Goal: Information Seeking & Learning: Learn about a topic

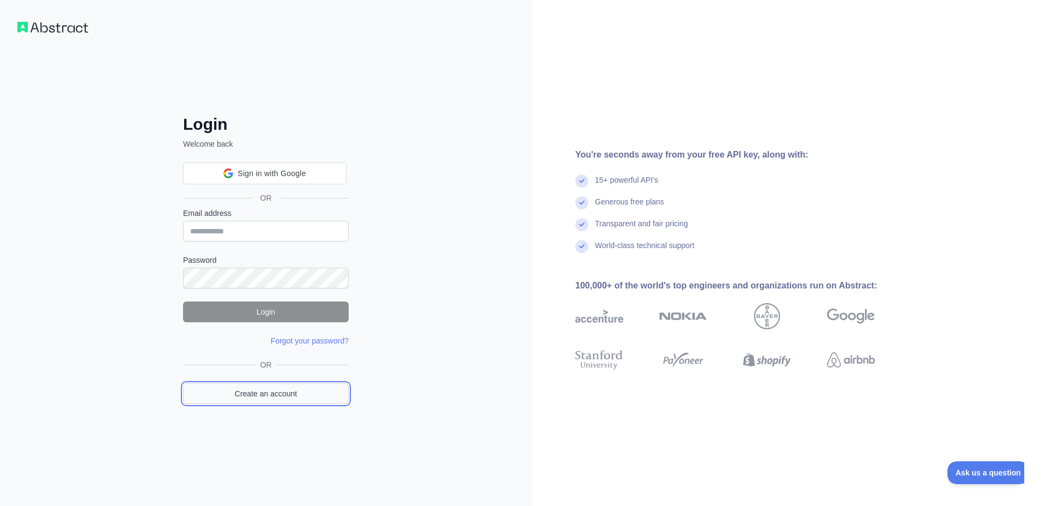
click at [262, 397] on link "Create an account" at bounding box center [266, 393] width 166 height 21
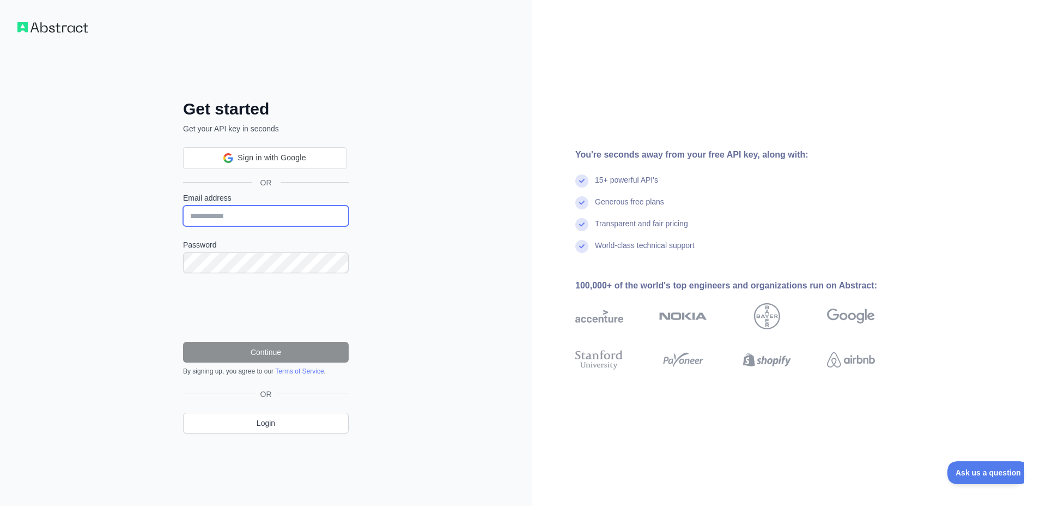
click at [273, 209] on input "Email address" at bounding box center [266, 215] width 166 height 21
type input "**********"
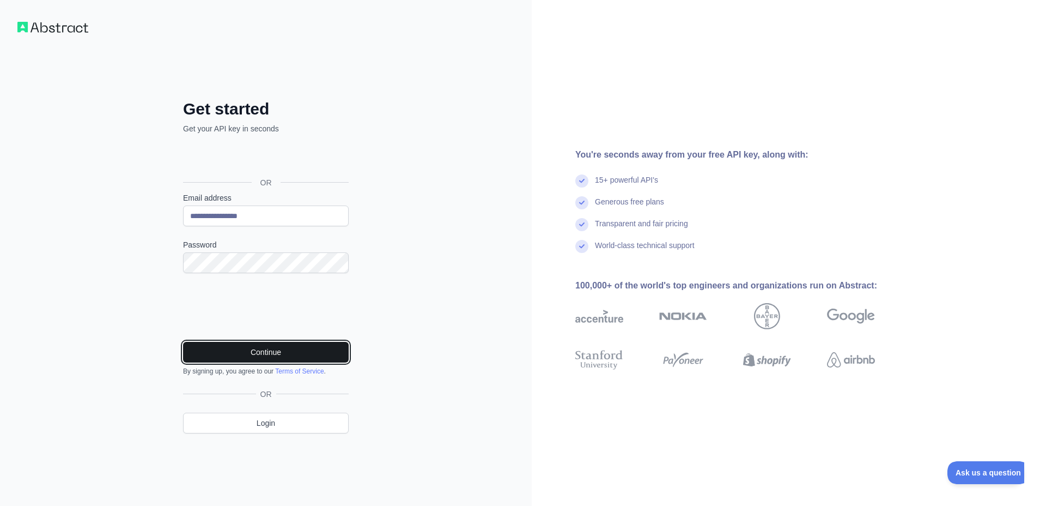
click at [249, 353] on button "Continue" at bounding box center [266, 352] width 166 height 21
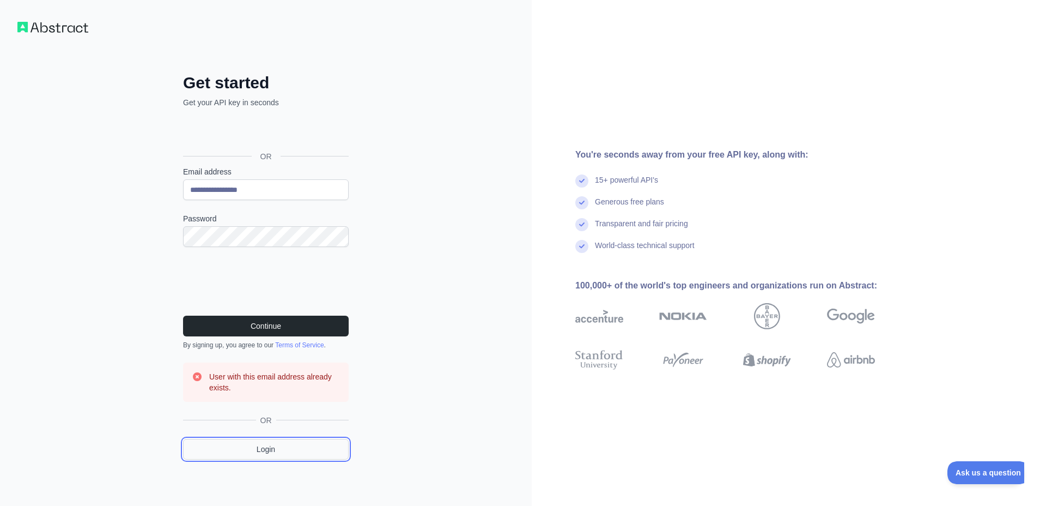
click at [287, 443] on link "Login" at bounding box center [266, 449] width 166 height 21
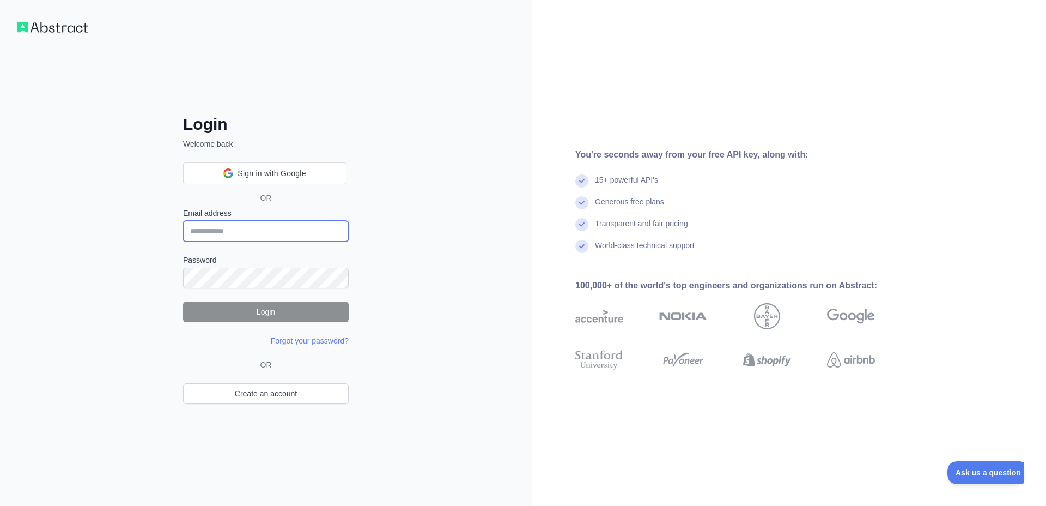
click at [259, 229] on input "Email address" at bounding box center [266, 231] width 166 height 21
type input "**********"
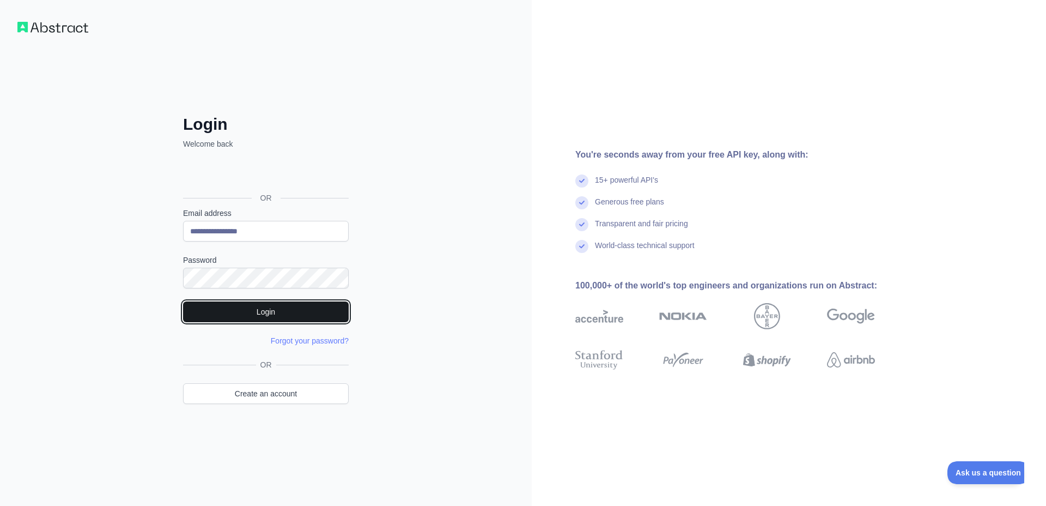
click at [246, 308] on button "Login" at bounding box center [266, 311] width 166 height 21
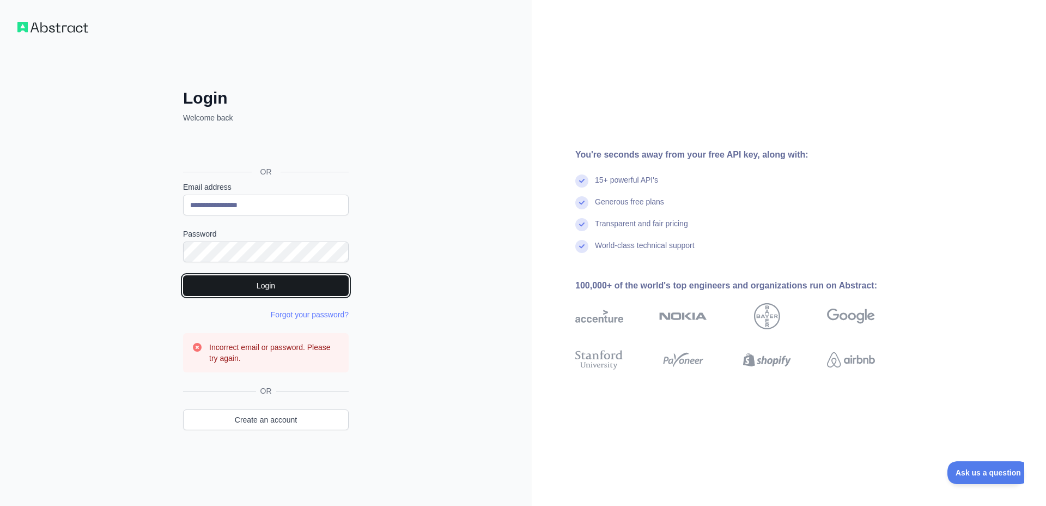
click at [252, 291] on button "Login" at bounding box center [266, 285] width 166 height 21
click at [252, 294] on button "Login" at bounding box center [266, 285] width 166 height 21
click at [257, 293] on button "Login" at bounding box center [266, 285] width 166 height 21
click at [243, 276] on button "Login" at bounding box center [266, 285] width 166 height 21
click at [306, 317] on link "Forgot your password?" at bounding box center [310, 314] width 78 height 9
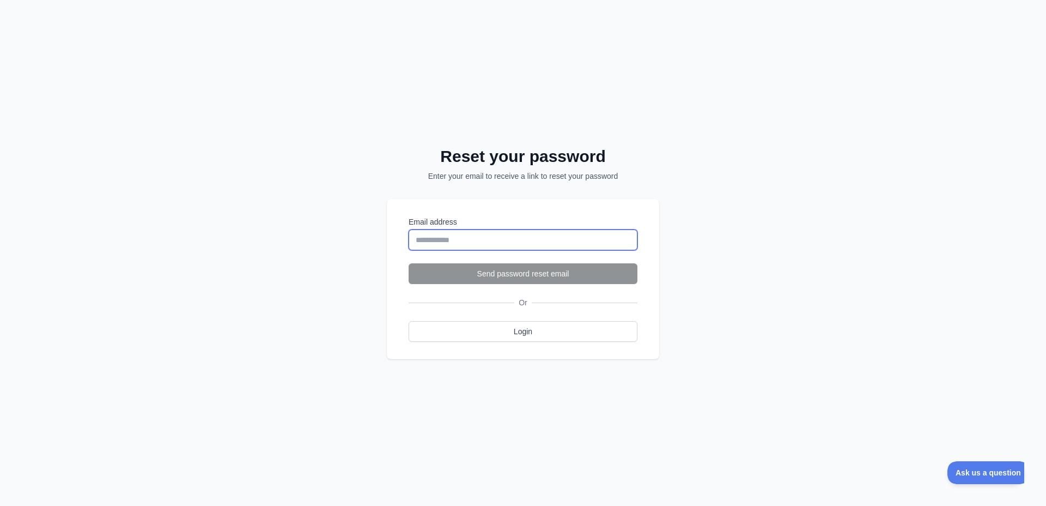
click at [502, 245] on input "Email address" at bounding box center [523, 239] width 229 height 21
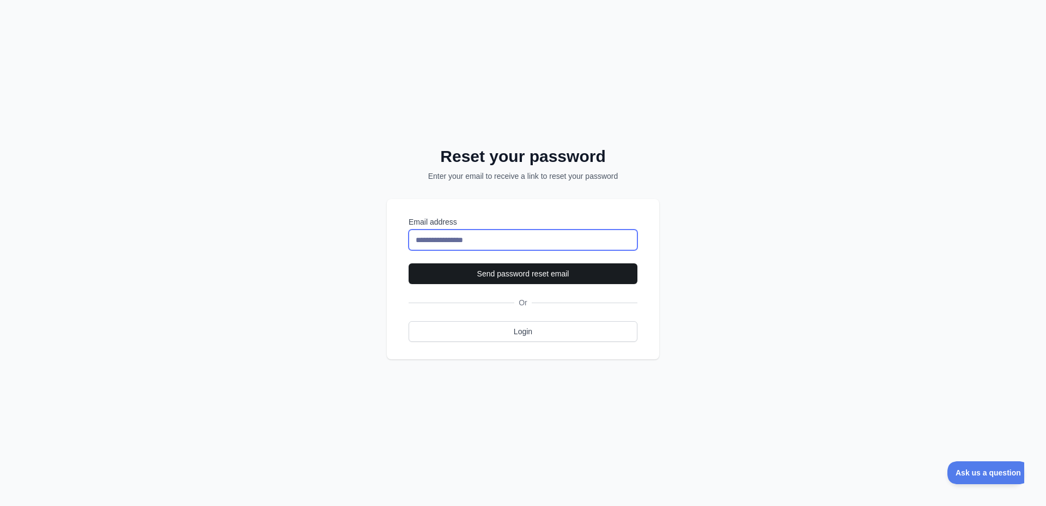
type input "**********"
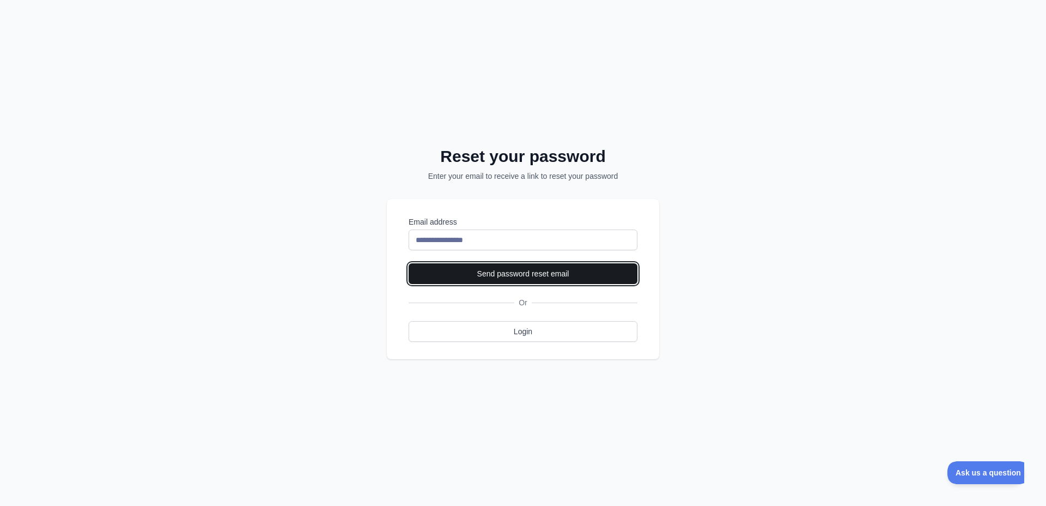
click at [529, 276] on button "Send password reset email" at bounding box center [523, 273] width 229 height 21
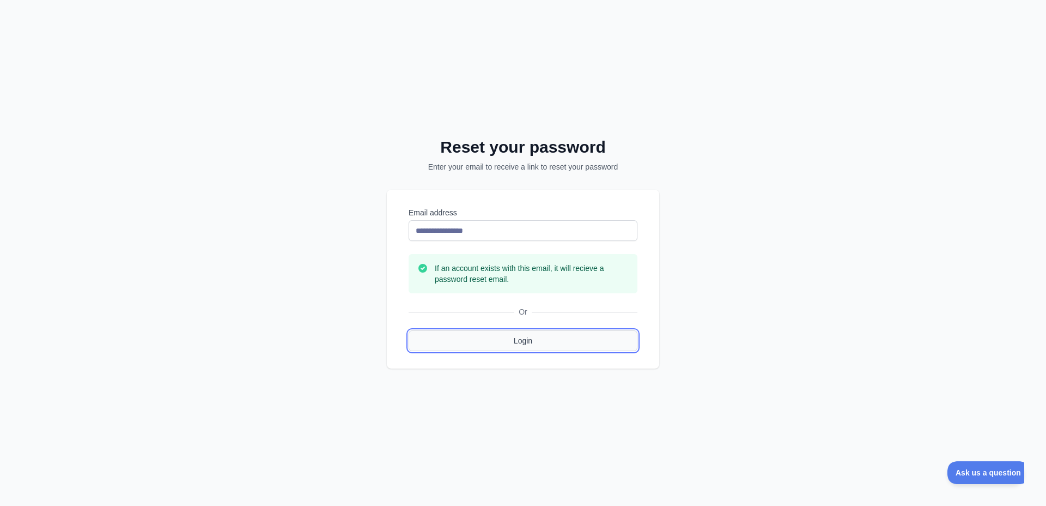
click at [557, 337] on link "Login" at bounding box center [523, 340] width 229 height 21
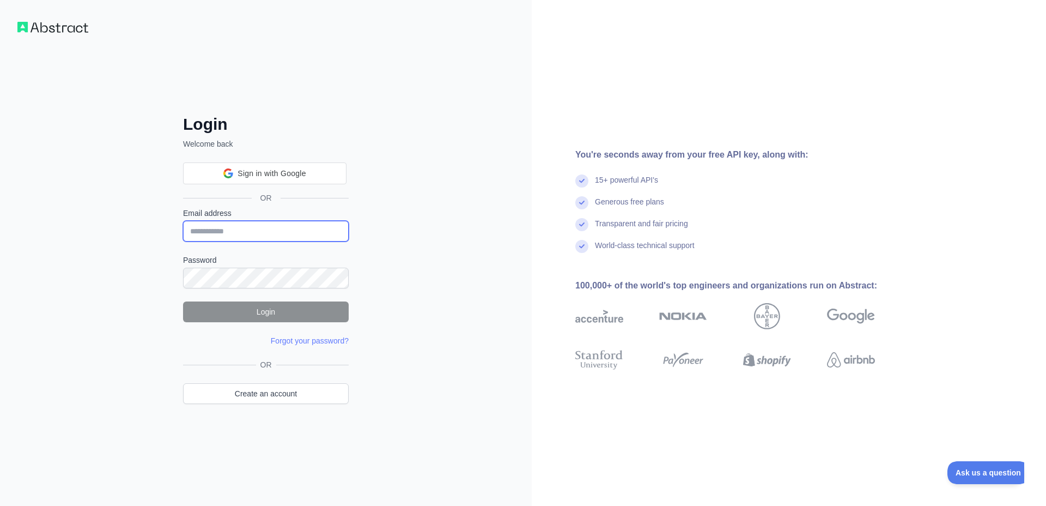
click at [282, 230] on input "Email address" at bounding box center [266, 231] width 166 height 21
type input "**********"
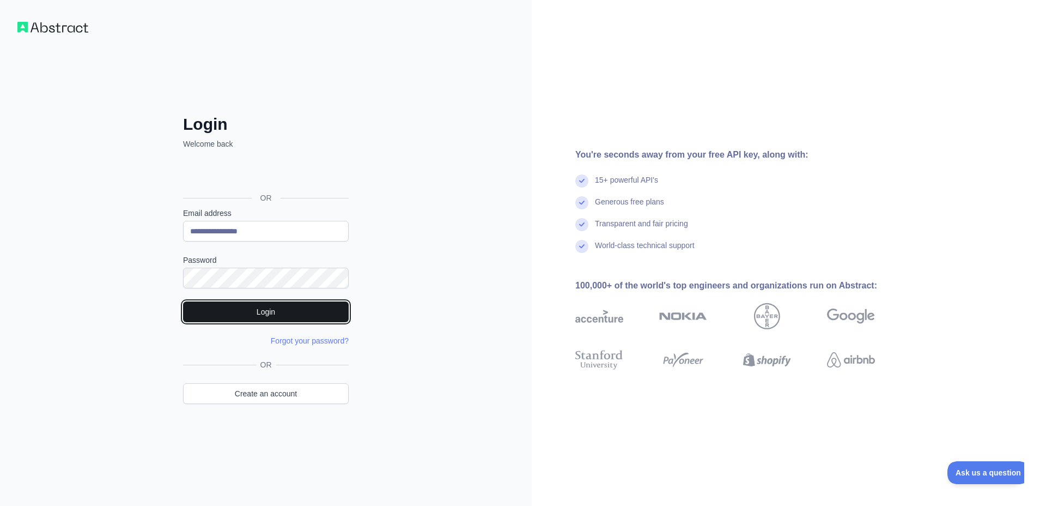
click at [309, 315] on button "Login" at bounding box center [266, 311] width 166 height 21
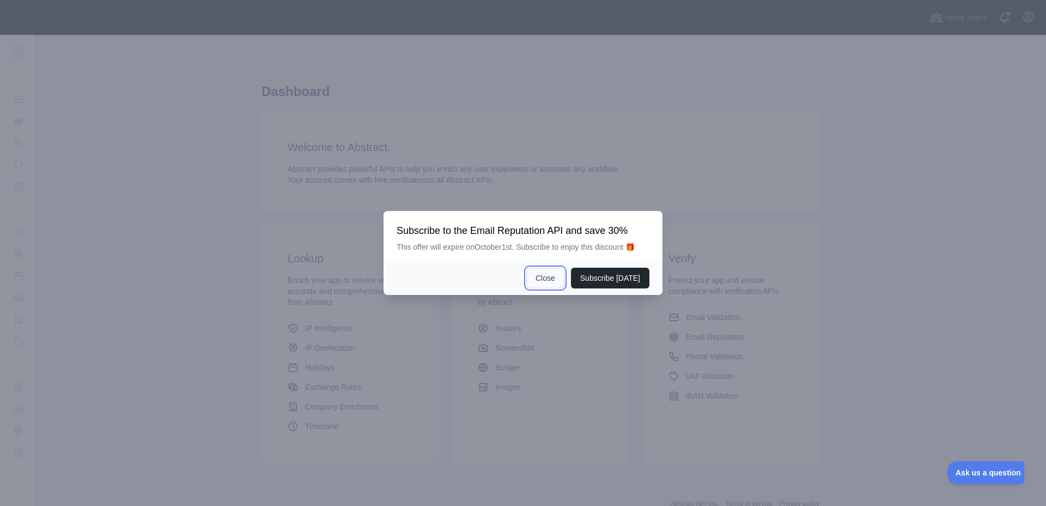
click at [559, 270] on button "Close" at bounding box center [545, 278] width 38 height 21
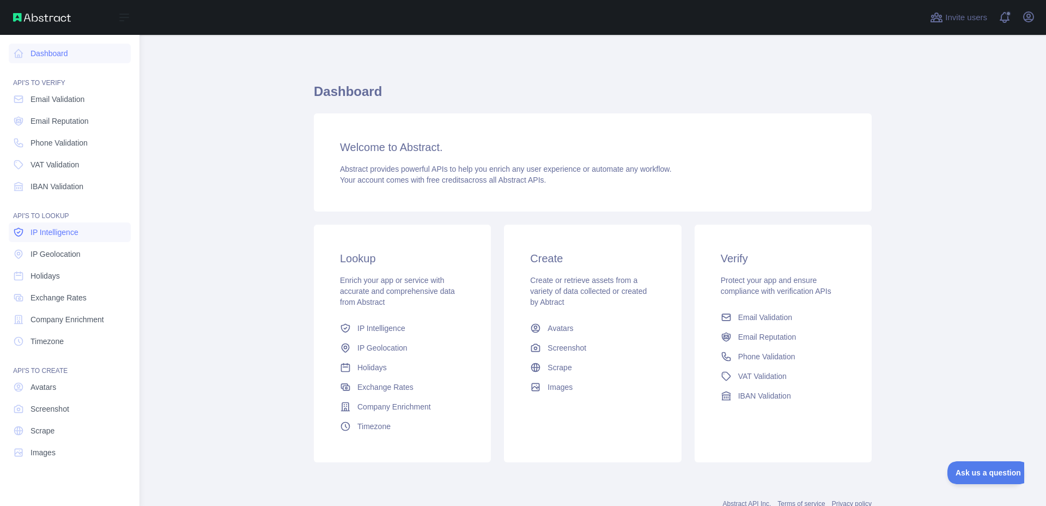
click at [103, 232] on link "IP Intelligence" at bounding box center [70, 232] width 122 height 20
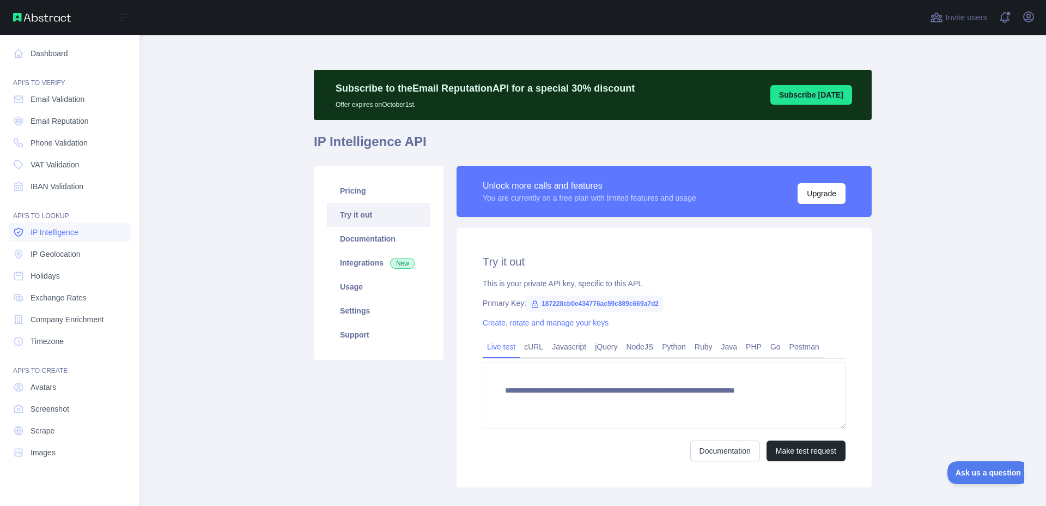
type textarea "**********"
click at [88, 325] on link "Company Enrichment" at bounding box center [70, 320] width 122 height 20
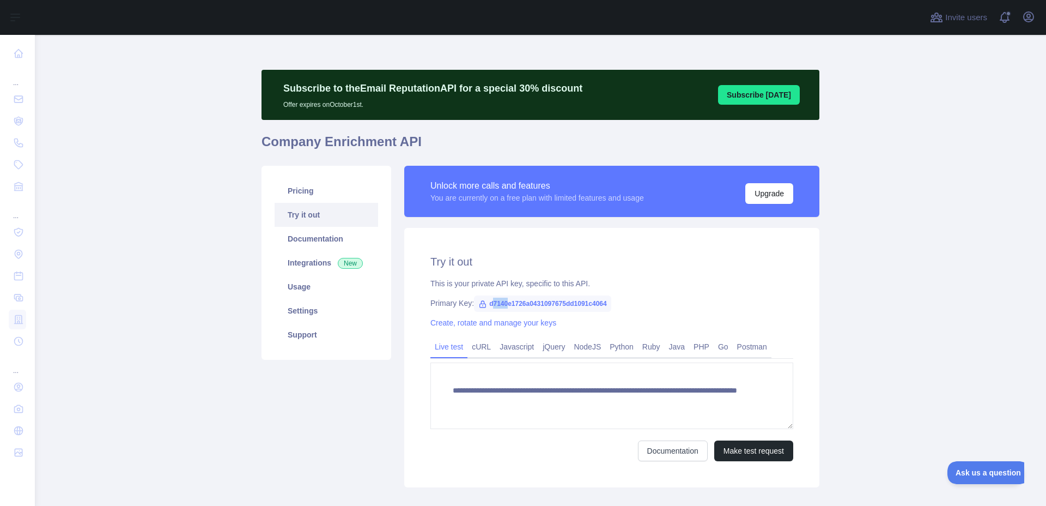
drag, startPoint x: 492, startPoint y: 302, endPoint x: 507, endPoint y: 304, distance: 15.3
click at [507, 304] on span "d7140e1726a0431097675dd1091c4064" at bounding box center [542, 303] width 137 height 16
drag, startPoint x: 489, startPoint y: 302, endPoint x: 656, endPoint y: 309, distance: 166.4
click at [656, 309] on div "**********" at bounding box center [611, 357] width 415 height 259
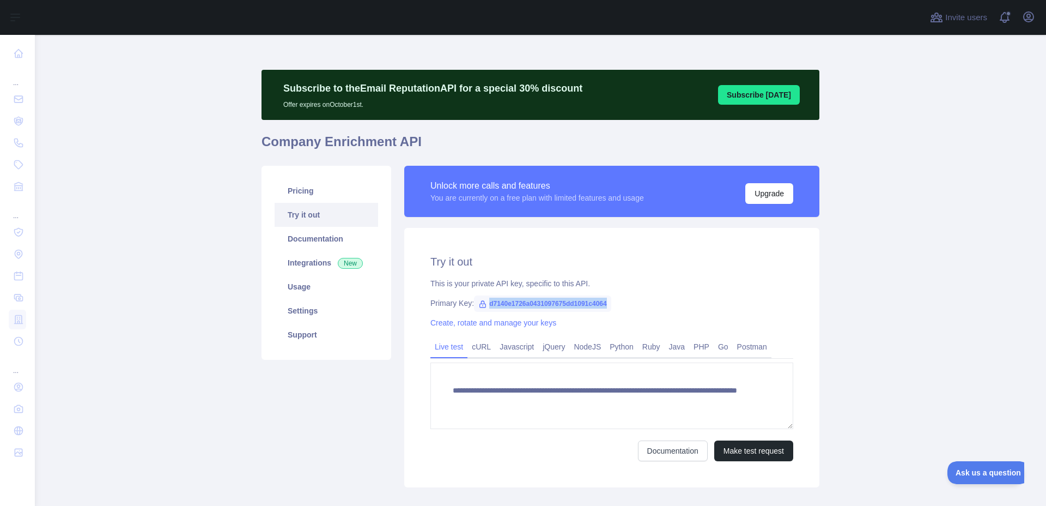
copy span "d7140e1726a0431097675dd1091c4064"
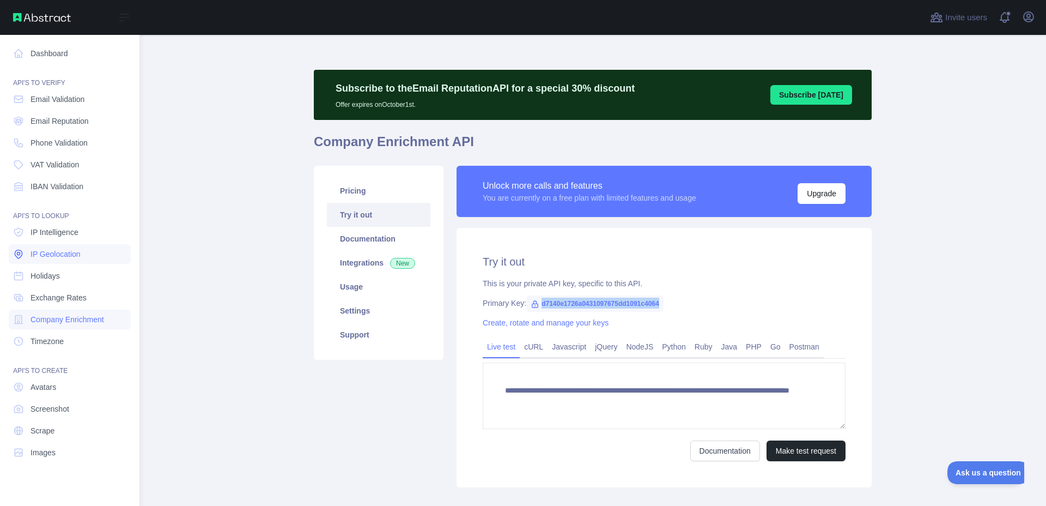
click at [100, 256] on link "IP Geolocation" at bounding box center [70, 254] width 122 height 20
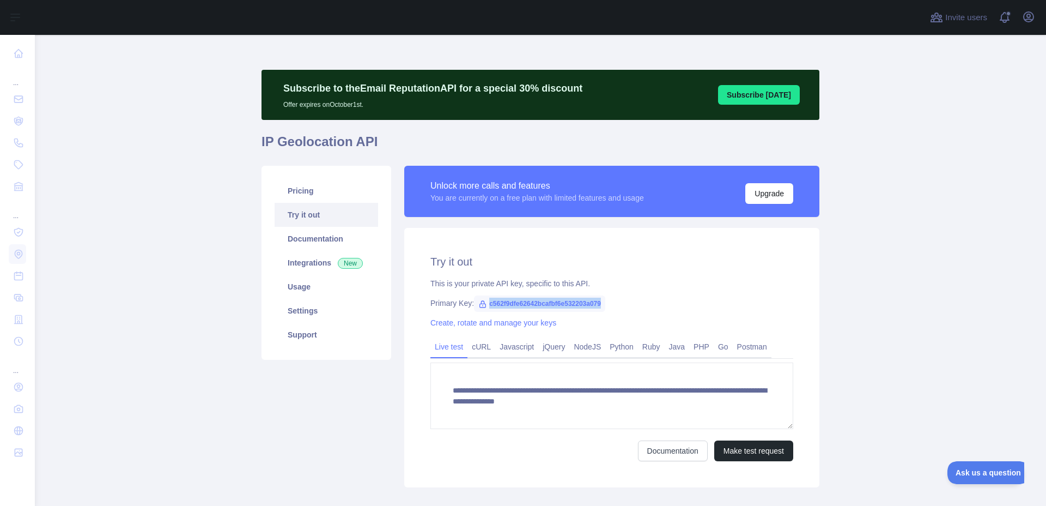
drag, startPoint x: 606, startPoint y: 298, endPoint x: 487, endPoint y: 310, distance: 120.0
click at [487, 310] on span "c562f9dfe62642bcafbf6e532203a079" at bounding box center [539, 303] width 131 height 16
copy span "c562f9dfe62642bcafbf6e532203a079"
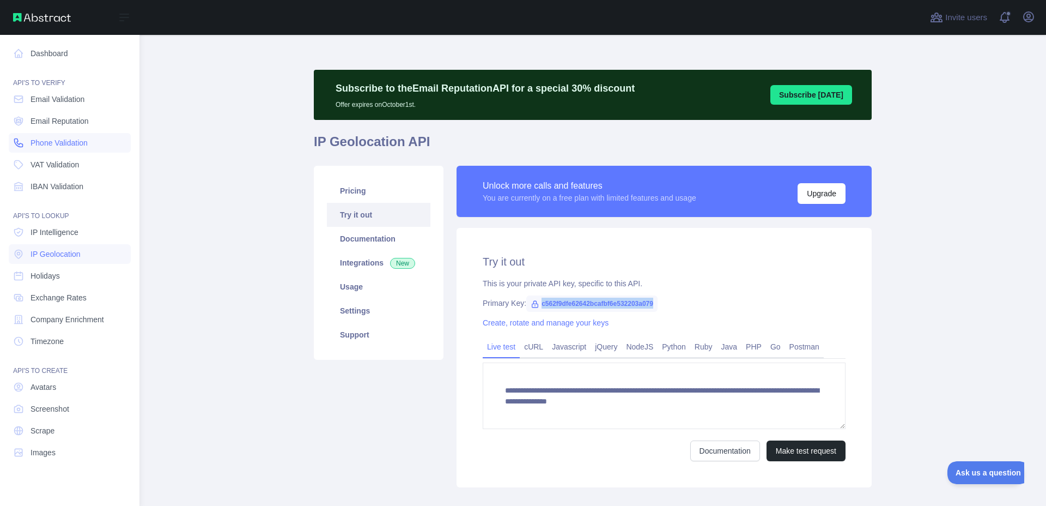
click at [82, 144] on span "Phone Validation" at bounding box center [59, 142] width 57 height 11
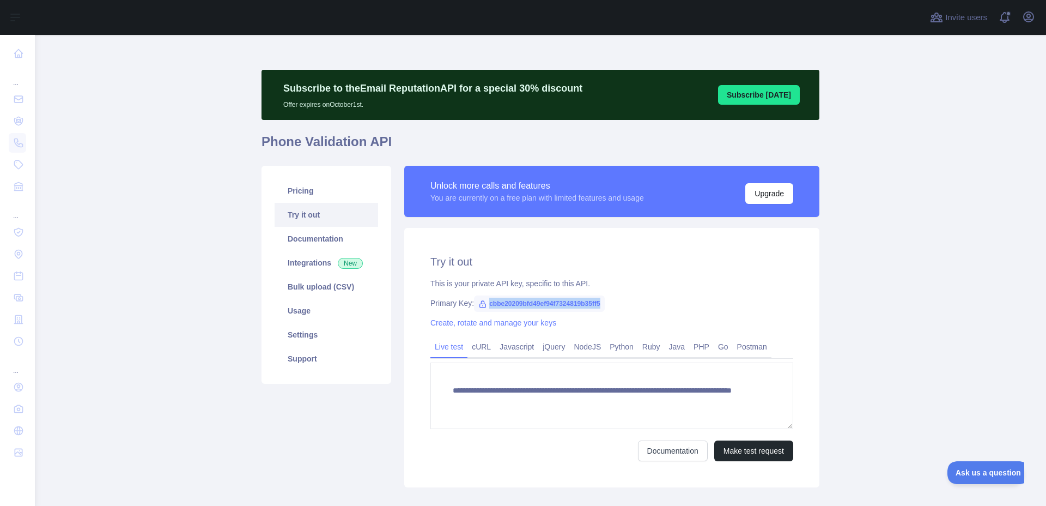
drag, startPoint x: 604, startPoint y: 303, endPoint x: 485, endPoint y: 295, distance: 119.1
click at [485, 295] on span "cbbe20209bfd49ef94f7324819b35ff5" at bounding box center [539, 303] width 130 height 16
copy span "cbbe20209bfd49ef94f7324819b35ff5"
